Goal: Task Accomplishment & Management: Manage account settings

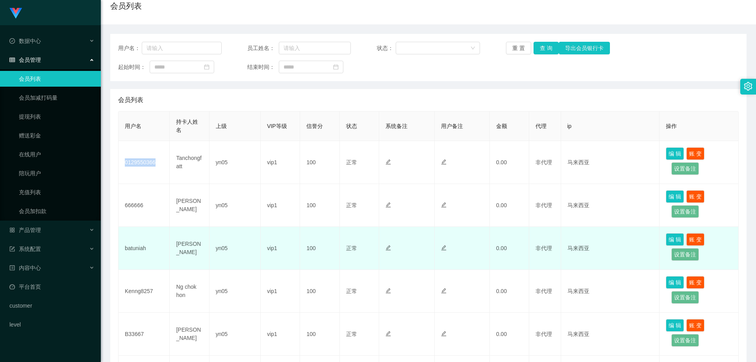
scroll to position [79, 0]
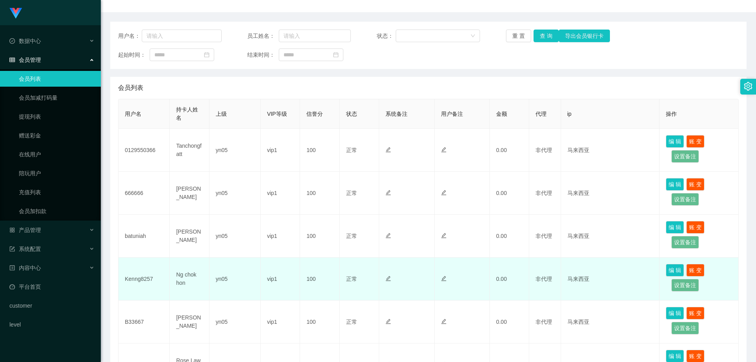
click at [138, 279] on td "Kenng8257" at bounding box center [143, 278] width 51 height 43
copy td "Kenng8257"
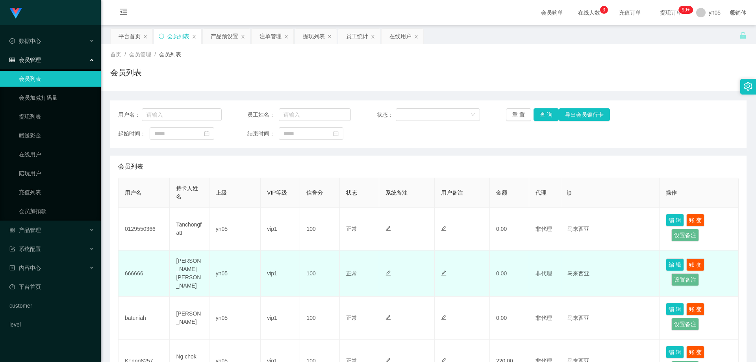
scroll to position [79, 0]
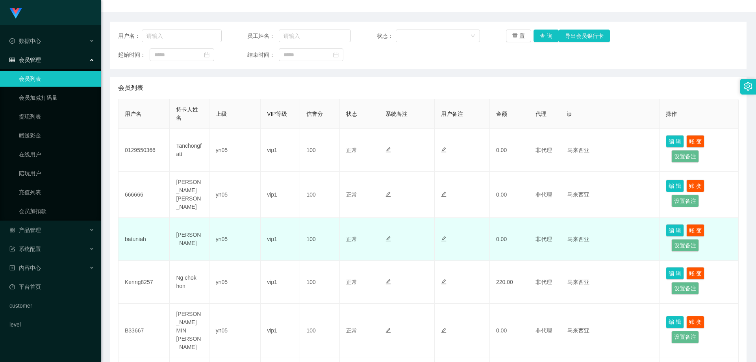
click at [140, 235] on td "batuniah" at bounding box center [143, 239] width 51 height 43
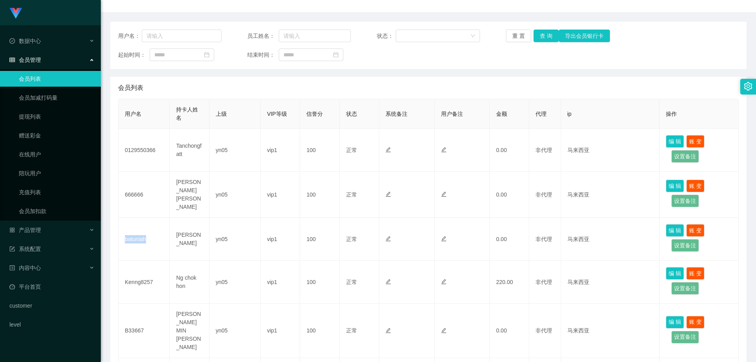
copy td "batuniah"
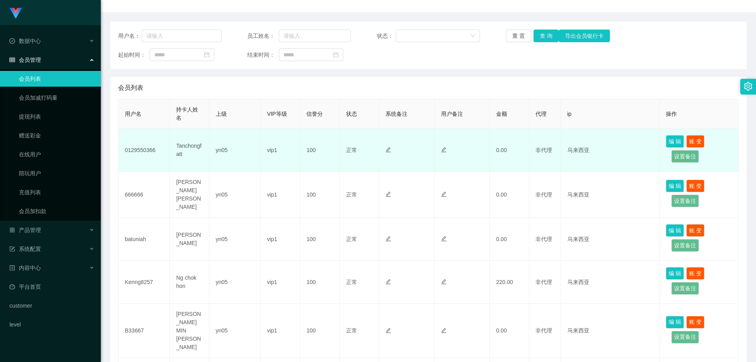
click at [143, 150] on td "0129550366" at bounding box center [143, 150] width 51 height 43
copy td "0129550366"
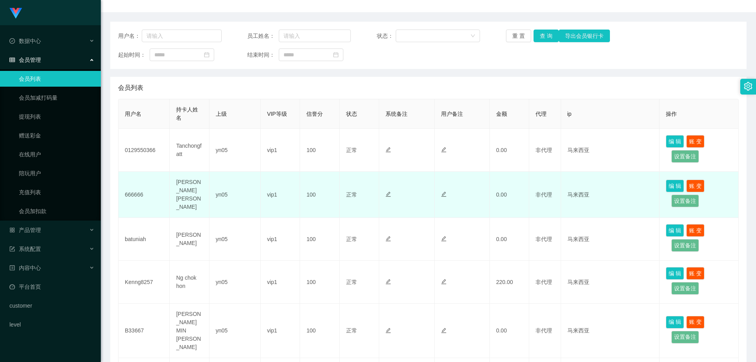
click at [140, 194] on td "666666" at bounding box center [143, 195] width 51 height 46
copy td "666666"
click at [133, 192] on td "666666" at bounding box center [143, 195] width 51 height 46
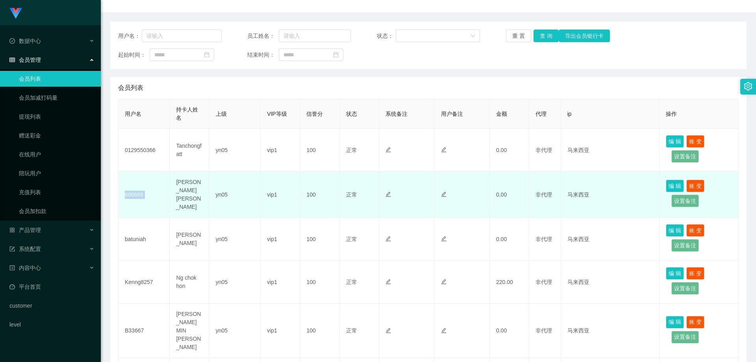
click at [133, 192] on td "666666" at bounding box center [143, 195] width 51 height 46
click at [159, 192] on td "666666" at bounding box center [143, 195] width 51 height 46
click at [133, 195] on td "666666" at bounding box center [143, 195] width 51 height 46
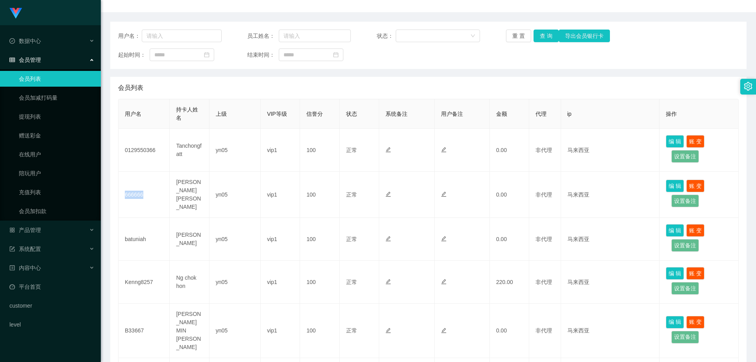
copy td "666666"
